Goal: Task Accomplishment & Management: Manage account settings

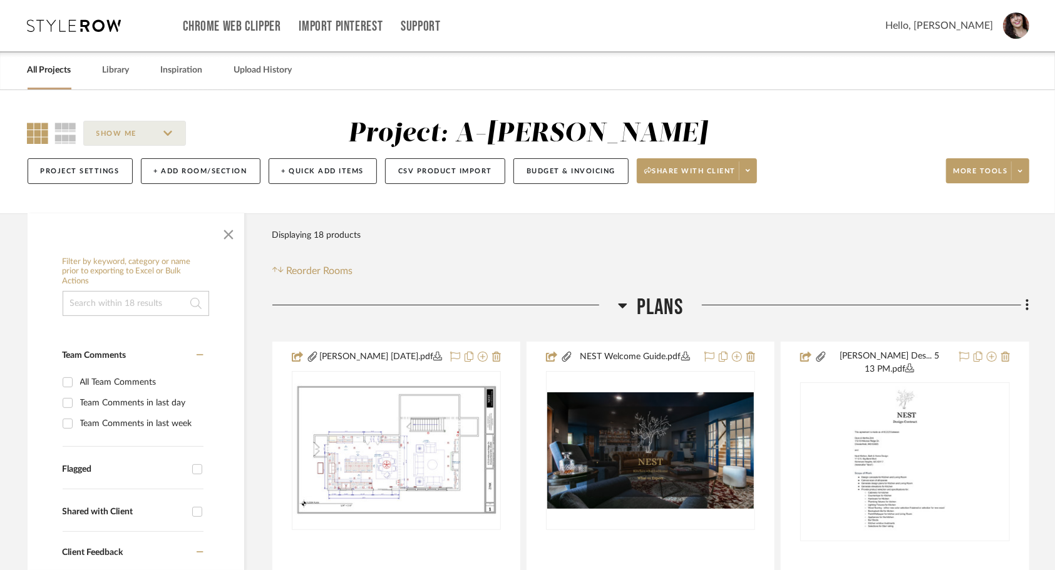
click at [46, 70] on link "All Projects" at bounding box center [50, 70] width 44 height 17
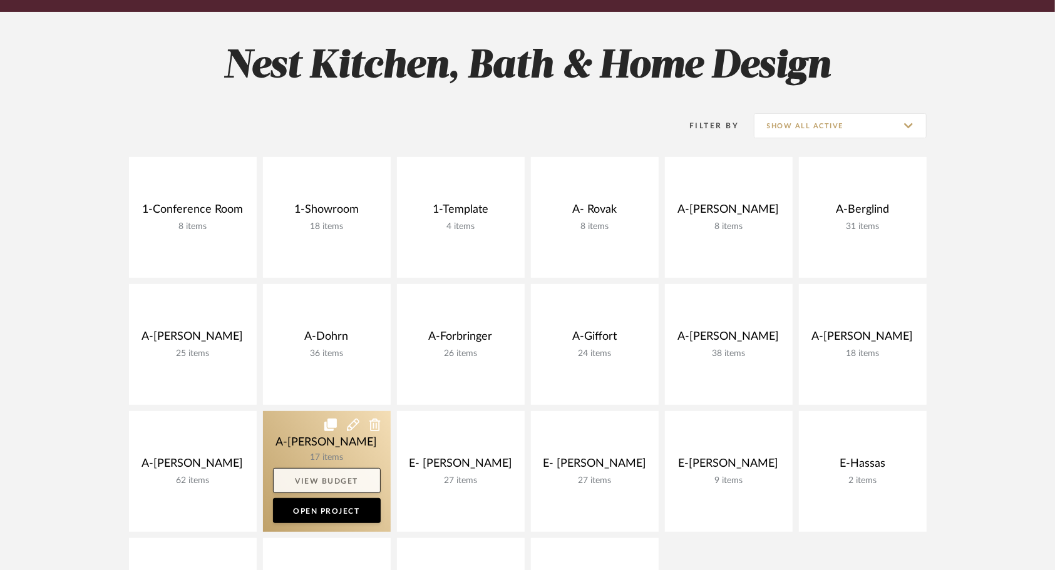
scroll to position [188, 0]
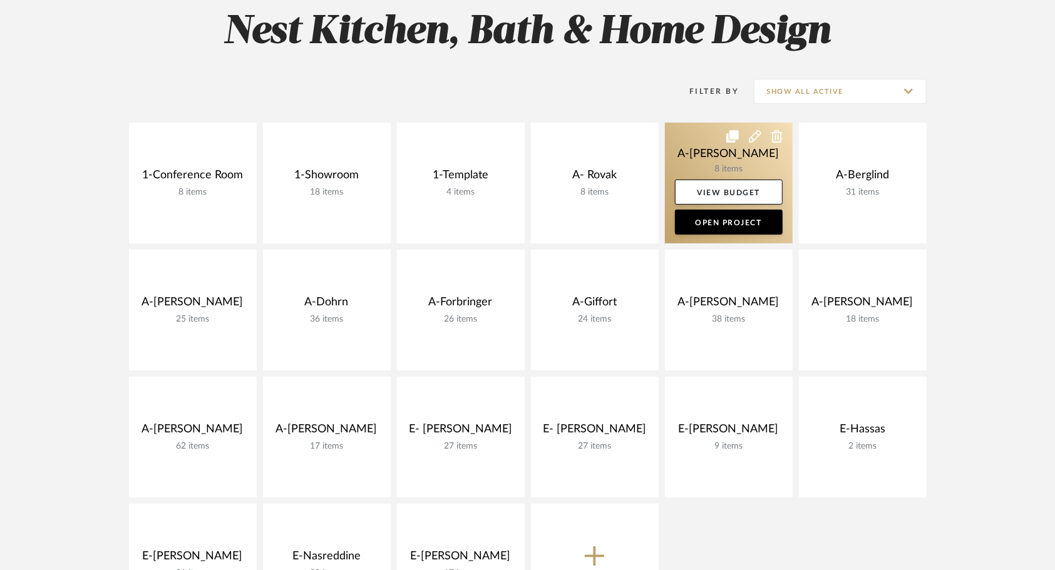
click at [708, 155] on link at bounding box center [729, 183] width 128 height 121
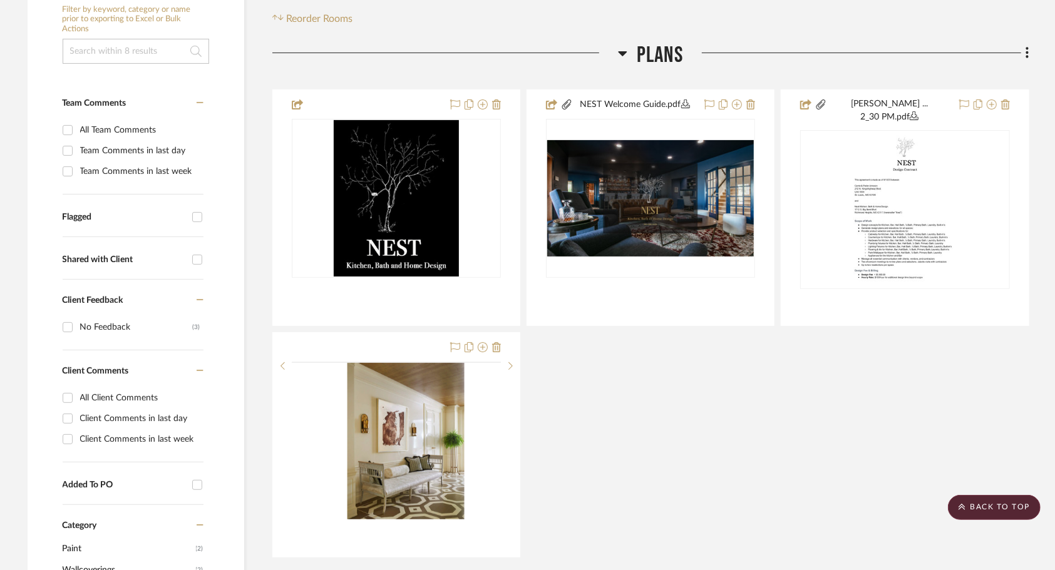
scroll to position [250, 0]
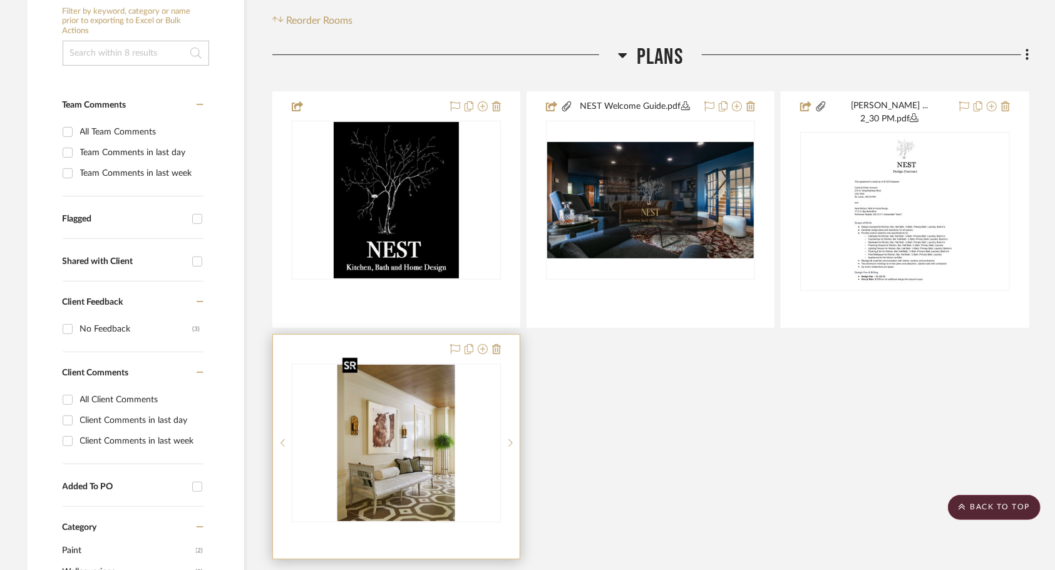
click at [423, 473] on img "0" at bounding box center [396, 443] width 118 height 156
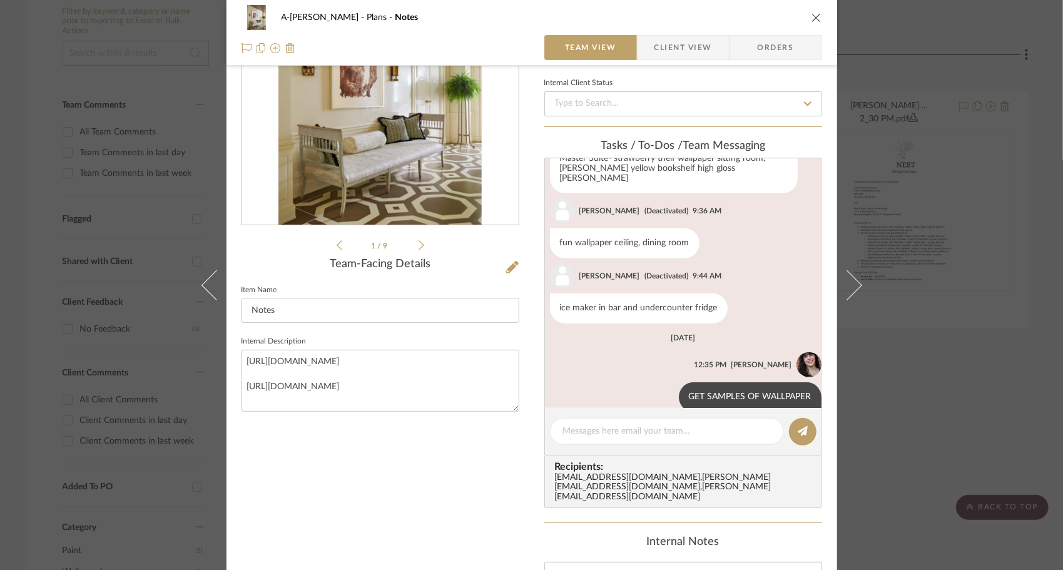
scroll to position [188, 0]
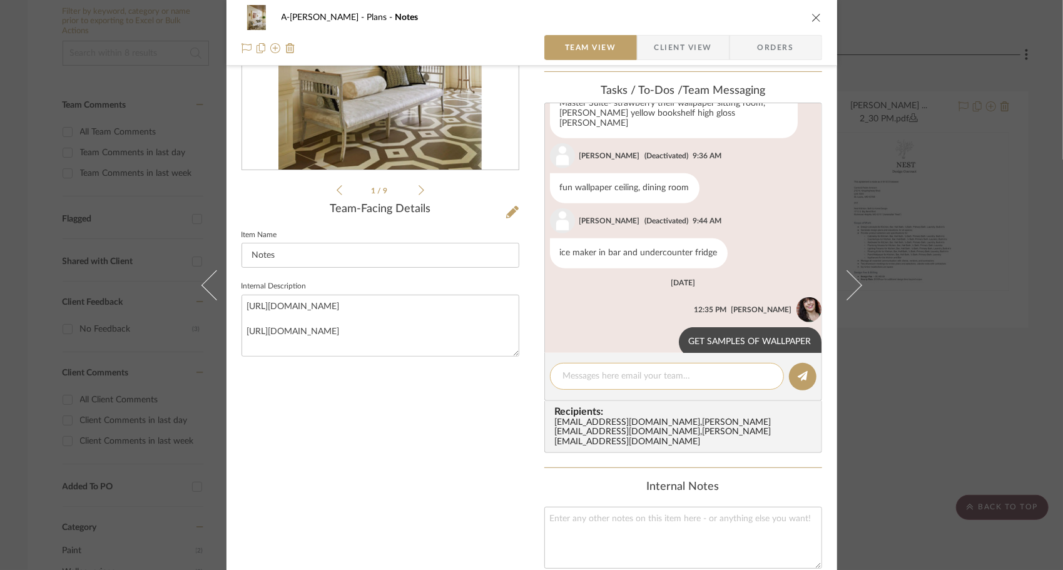
click at [637, 373] on textarea at bounding box center [667, 376] width 208 height 13
type textarea "LOOK FOR AGATE"
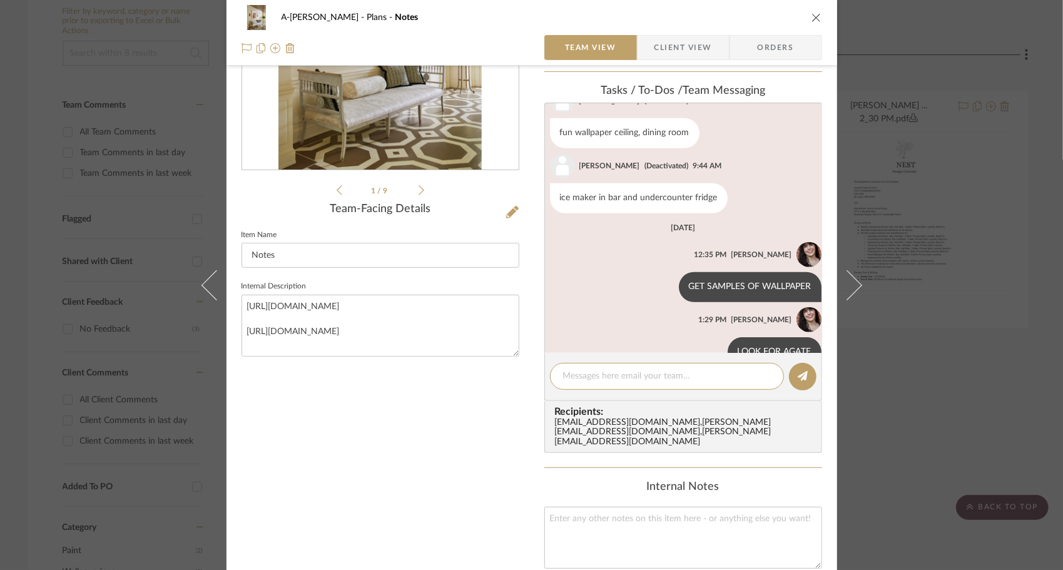
scroll to position [664, 0]
